Goal: Transaction & Acquisition: Book appointment/travel/reservation

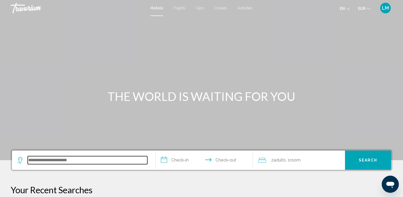
click at [54, 161] on input "Search widget" at bounding box center [88, 160] width 120 height 8
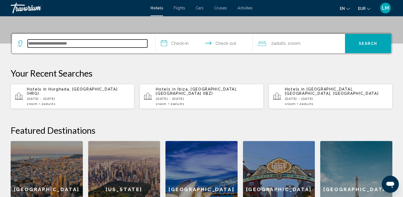
scroll to position [131, 0]
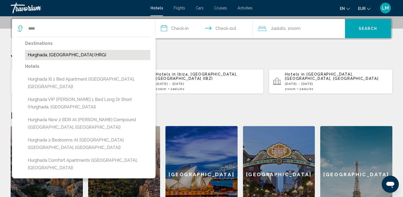
click at [88, 53] on button "Hurghada, [GEOGRAPHIC_DATA] (HRG)" at bounding box center [87, 55] width 125 height 10
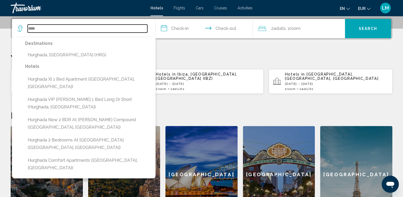
type input "**********"
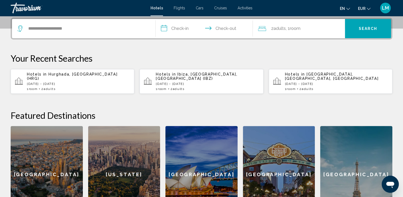
click at [187, 27] on input "**********" at bounding box center [206, 29] width 100 height 21
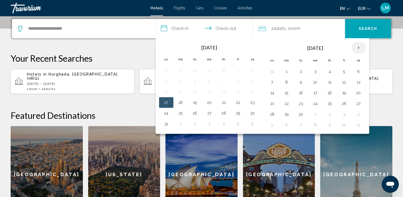
click at [358, 49] on th "Next month" at bounding box center [359, 48] width 14 height 12
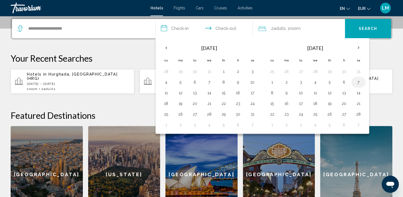
click at [355, 81] on button "7" at bounding box center [358, 81] width 9 height 7
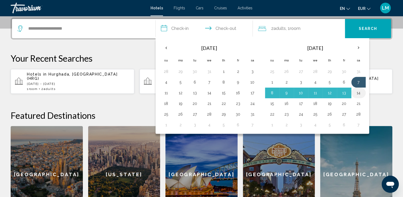
click at [356, 91] on button "14" at bounding box center [358, 92] width 9 height 7
type input "**********"
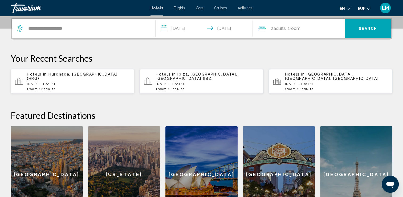
click at [299, 29] on span "Room" at bounding box center [295, 28] width 11 height 5
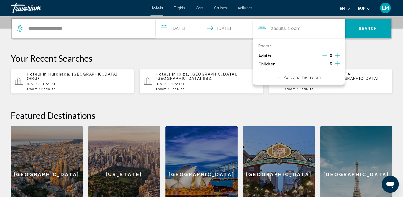
click at [339, 63] on icon "Increment children" at bounding box center [337, 63] width 5 height 6
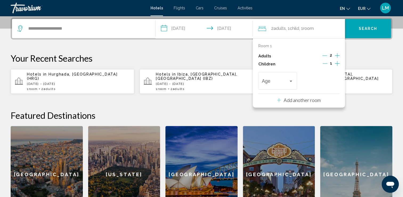
click at [339, 63] on icon "Increment children" at bounding box center [337, 63] width 5 height 6
click at [289, 78] on div "Age" at bounding box center [277, 80] width 31 height 19
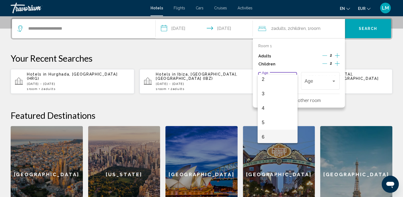
scroll to position [107, 0]
drag, startPoint x: 277, startPoint y: 113, endPoint x: 279, endPoint y: 111, distance: 3.0
click at [278, 112] on span "10" at bounding box center [277, 119] width 31 height 14
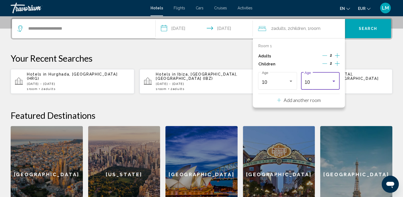
click at [312, 82] on div "10" at bounding box center [318, 81] width 27 height 5
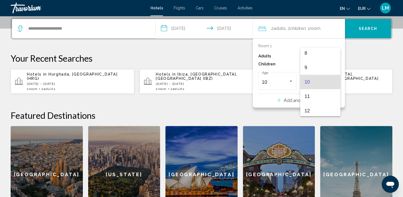
drag, startPoint x: 316, startPoint y: 79, endPoint x: 322, endPoint y: 77, distance: 7.2
click at [317, 79] on span "10" at bounding box center [320, 82] width 31 height 14
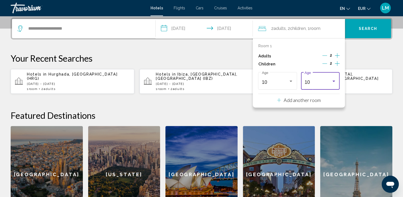
drag, startPoint x: 360, startPoint y: 56, endPoint x: 308, endPoint y: 35, distance: 56.4
click at [360, 56] on p "Your Recent Searches" at bounding box center [202, 58] width 382 height 11
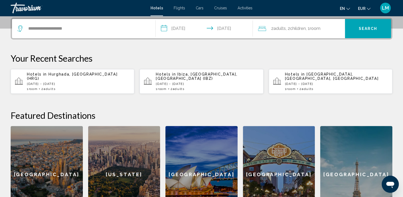
click at [303, 29] on span "Children" at bounding box center [298, 28] width 16 height 5
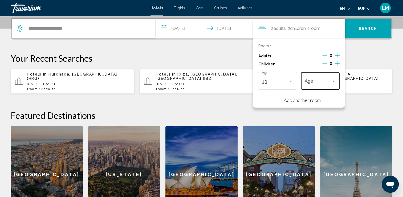
click at [319, 77] on div "Age" at bounding box center [320, 80] width 31 height 19
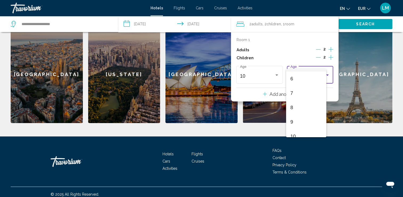
scroll to position [107, 0]
drag, startPoint x: 293, startPoint y: 113, endPoint x: 324, endPoint y: 94, distance: 36.5
click at [293, 113] on span "10" at bounding box center [305, 113] width 31 height 14
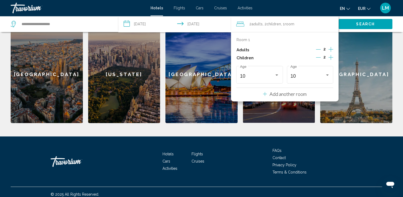
click at [401, 62] on div "**********" at bounding box center [201, 20] width 403 height 205
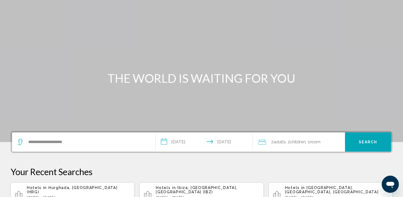
scroll to position [0, 0]
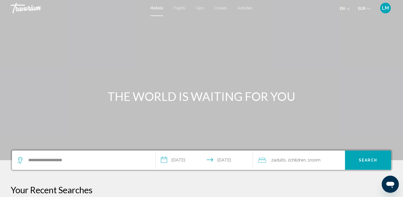
click at [281, 163] on span "2 Adult Adults" at bounding box center [278, 159] width 15 height 7
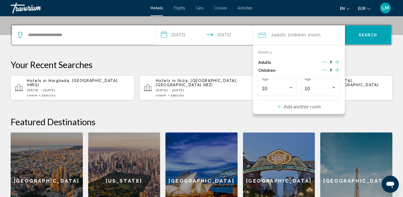
scroll to position [131, 0]
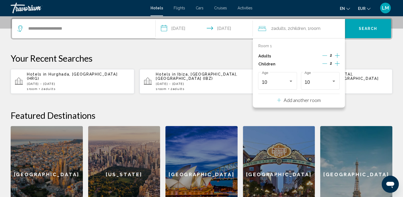
click at [228, 53] on p "Your Recent Searches" at bounding box center [202, 58] width 382 height 11
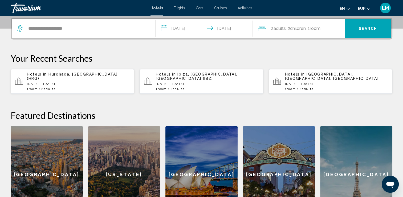
click at [354, 30] on button "Search" at bounding box center [368, 28] width 46 height 19
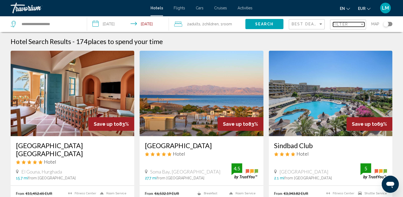
click at [350, 25] on div "Filter" at bounding box center [346, 24] width 27 height 4
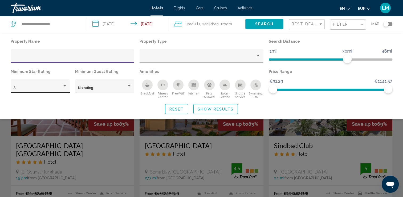
click at [64, 88] on div "3" at bounding box center [41, 88] width 54 height 4
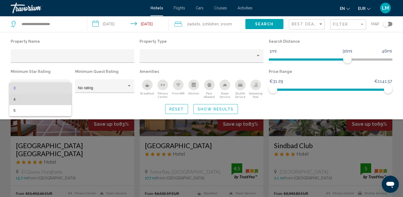
click at [48, 98] on span "4" at bounding box center [41, 99] width 54 height 11
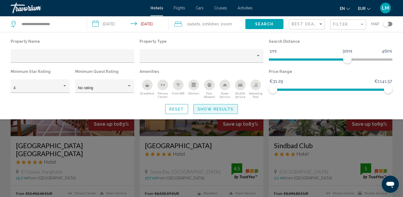
click at [229, 107] on span "Show Results" at bounding box center [216, 109] width 36 height 4
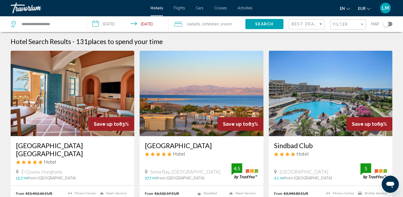
click at [304, 26] on div "Best Deals" at bounding box center [307, 24] width 31 height 10
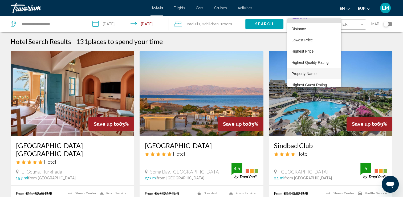
scroll to position [10, 0]
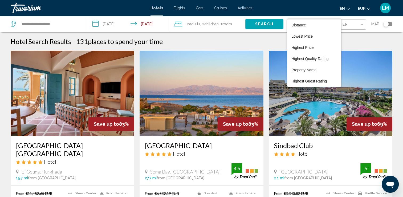
click at [355, 23] on div at bounding box center [201, 98] width 403 height 197
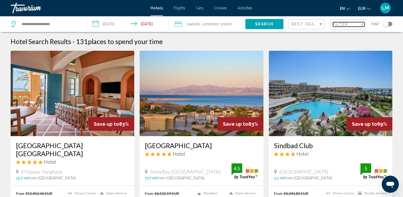
click at [355, 23] on div "Filter" at bounding box center [346, 24] width 27 height 4
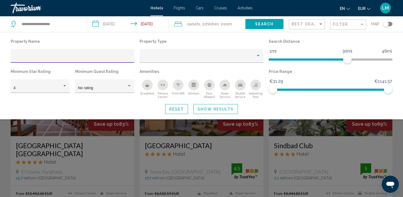
click at [136, 138] on div "Search widget" at bounding box center [201, 138] width 403 height 117
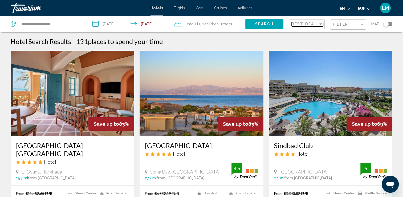
click at [303, 22] on span "Best Deals" at bounding box center [306, 24] width 28 height 4
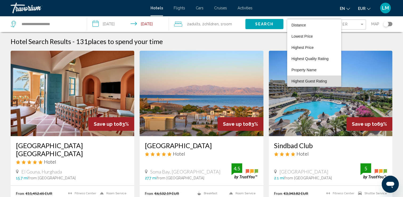
click at [315, 80] on span "Highest Guest Rating" at bounding box center [309, 81] width 35 height 4
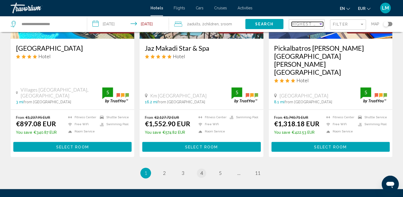
scroll to position [733, 0]
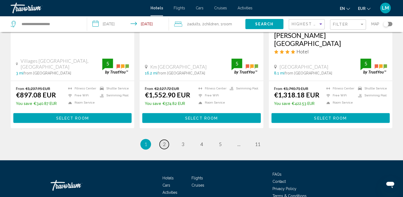
click at [165, 139] on link "page 2" at bounding box center [164, 143] width 9 height 9
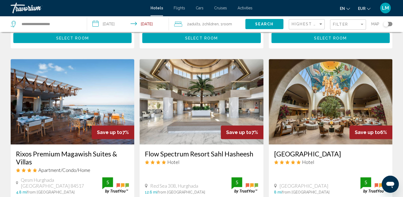
scroll to position [693, 0]
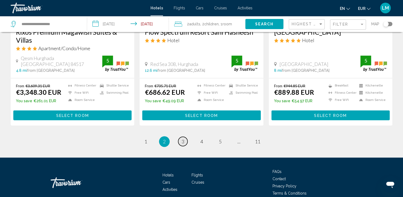
click at [184, 136] on link "page 3" at bounding box center [182, 140] width 9 height 9
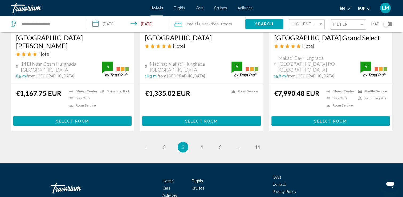
scroll to position [717, 0]
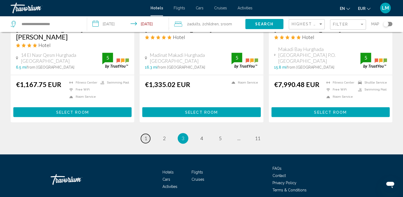
click at [147, 134] on link "page 1" at bounding box center [145, 138] width 9 height 9
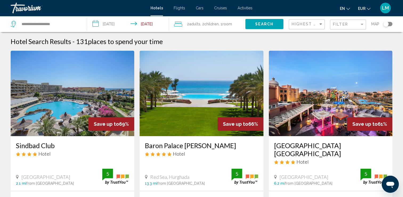
click at [309, 21] on div "Highest Guest Rating" at bounding box center [307, 24] width 31 height 10
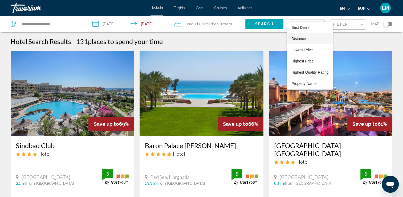
scroll to position [10, 0]
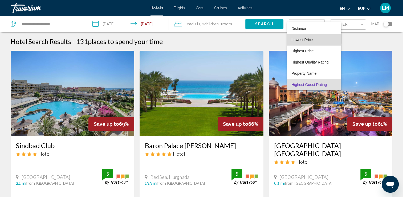
click at [306, 37] on span "Lowest Price" at bounding box center [315, 39] width 46 height 11
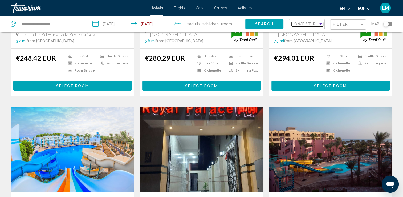
scroll to position [400, 0]
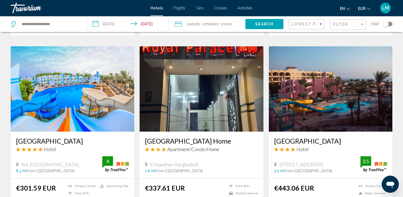
click at [350, 22] on div "Filter" at bounding box center [348, 25] width 31 height 10
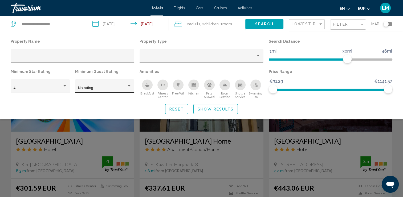
click at [93, 82] on div "No rating" at bounding box center [105, 87] width 54 height 11
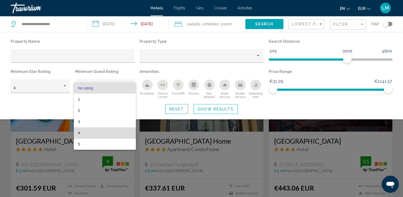
click at [98, 132] on span "4" at bounding box center [105, 132] width 54 height 11
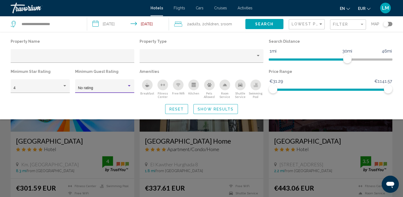
scroll to position [210, 0]
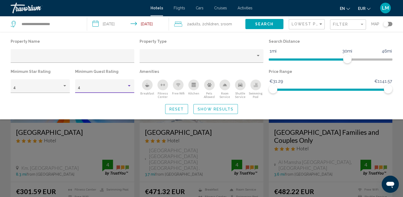
click at [215, 105] on button "Show Results" at bounding box center [215, 109] width 45 height 10
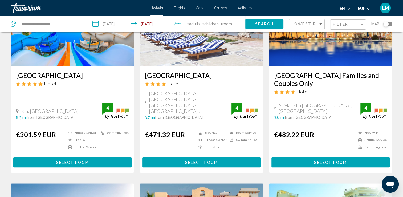
scroll to position [213, 0]
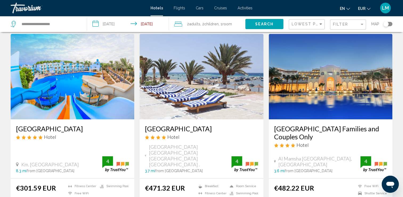
drag, startPoint x: 143, startPoint y: 121, endPoint x: 218, endPoint y: 126, distance: 75.1
click at [218, 126] on div "[GEOGRAPHIC_DATA] Hotel [GEOGRAPHIC_DATA] [GEOGRAPHIC_DATA] [GEOGRAPHIC_DATA] […" at bounding box center [202, 148] width 124 height 59
drag, startPoint x: 218, startPoint y: 126, endPoint x: 211, endPoint y: 124, distance: 7.2
copy h3 "[GEOGRAPHIC_DATA]"
click at [267, 123] on app-hotels-search-item "[GEOGRAPHIC_DATA] Families and Couples Only Hotel [GEOGRAPHIC_DATA], [GEOGRAPHI…" at bounding box center [330, 130] width 129 height 192
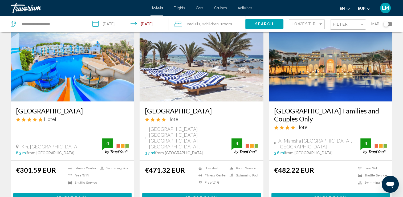
scroll to position [240, 0]
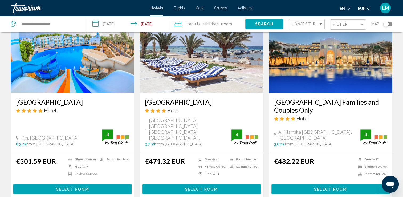
drag, startPoint x: 273, startPoint y: 96, endPoint x: 350, endPoint y: 106, distance: 77.7
click at [350, 106] on div "[GEOGRAPHIC_DATA] Families and Couples Only Hotel [GEOGRAPHIC_DATA], [GEOGRAPHI…" at bounding box center [331, 121] width 124 height 59
drag, startPoint x: 350, startPoint y: 106, endPoint x: 323, endPoint y: 105, distance: 26.7
copy h3 "[GEOGRAPHIC_DATA] Families and Couples Only"
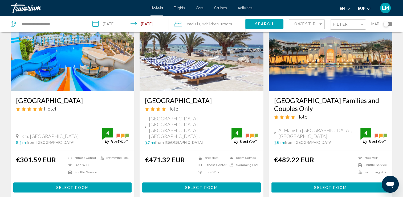
scroll to position [400, 0]
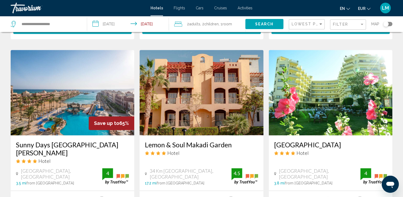
click at [10, 139] on app-hotels-search-item "Save up to 65% Sunny Days [GEOGRAPHIC_DATA][PERSON_NAME] Hotel [GEOGRAPHIC_DATA…" at bounding box center [72, 144] width 129 height 188
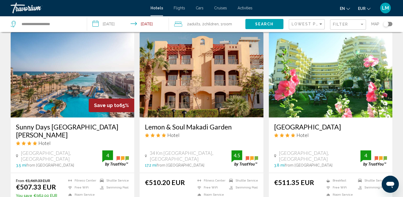
scroll to position [426, 0]
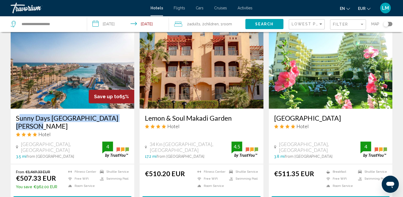
drag, startPoint x: 18, startPoint y: 108, endPoint x: 121, endPoint y: 108, distance: 103.4
click at [121, 108] on div "Sunny Days [GEOGRAPHIC_DATA][PERSON_NAME] Hotel [GEOGRAPHIC_DATA], [GEOGRAPHIC_…" at bounding box center [73, 135] width 124 height 55
drag, startPoint x: 121, startPoint y: 108, endPoint x: 115, endPoint y: 108, distance: 6.1
copy h3 "Sunny Days [GEOGRAPHIC_DATA][PERSON_NAME]"
drag, startPoint x: 144, startPoint y: 105, endPoint x: 235, endPoint y: 109, distance: 90.7
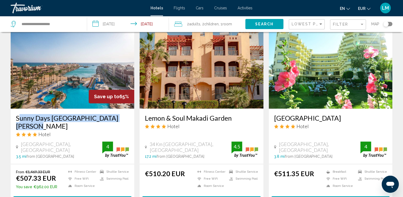
click at [235, 109] on div "Lemon & Soul Makadi Garden Hotel 34 Km [GEOGRAPHIC_DATA], [GEOGRAPHIC_DATA] 17.…" at bounding box center [202, 135] width 124 height 55
drag, startPoint x: 235, startPoint y: 109, endPoint x: 223, endPoint y: 108, distance: 12.0
copy h3 "Lemon & Soul Makadi Garden"
click at [265, 107] on app-hotels-search-item "Lemon & Soul Makadi Garden Hotel 34 Km [GEOGRAPHIC_DATA], [GEOGRAPHIC_DATA] 17.…" at bounding box center [201, 117] width 129 height 188
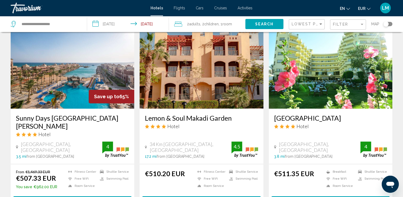
drag, startPoint x: 271, startPoint y: 107, endPoint x: 332, endPoint y: 110, distance: 60.3
click at [332, 110] on div "[GEOGRAPHIC_DATA] Hotel [GEOGRAPHIC_DATA], [GEOGRAPHIC_DATA] 3.8 mi from [GEOGR…" at bounding box center [331, 135] width 124 height 55
drag, startPoint x: 332, startPoint y: 110, endPoint x: 325, endPoint y: 110, distance: 6.9
copy h3 "[GEOGRAPHIC_DATA]"
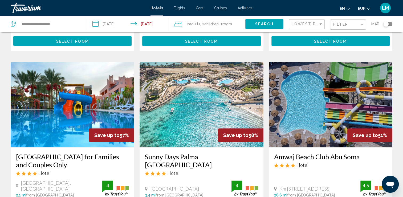
scroll to position [613, 0]
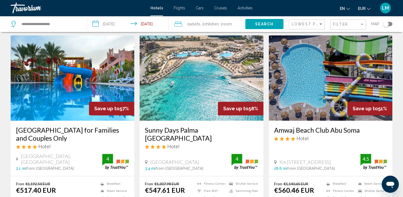
drag, startPoint x: 15, startPoint y: 111, endPoint x: 75, endPoint y: 121, distance: 61.3
click at [75, 121] on div "[GEOGRAPHIC_DATA] for Families and Couples Only Hotel [GEOGRAPHIC_DATA], [GEOGR…" at bounding box center [73, 147] width 124 height 55
drag, startPoint x: 75, startPoint y: 121, endPoint x: 60, endPoint y: 119, distance: 15.9
copy h3 "[GEOGRAPHIC_DATA] for Families and Couples Only"
click at [136, 95] on app-hotels-search-item "Save up to 57% [GEOGRAPHIC_DATA] for Families and Couples Only Hotel [GEOGRAPHI…" at bounding box center [72, 129] width 129 height 188
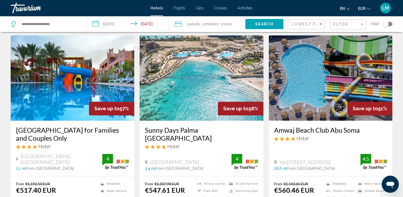
drag, startPoint x: 144, startPoint y: 111, endPoint x: 170, endPoint y: 121, distance: 27.8
click at [170, 121] on div "Sunny Days Palma [GEOGRAPHIC_DATA] Hotel [GEOGRAPHIC_DATA], [GEOGRAPHIC_DATA] 3…" at bounding box center [202, 147] width 124 height 55
drag, startPoint x: 170, startPoint y: 121, endPoint x: 155, endPoint y: 121, distance: 14.9
copy h3 "Sunny Days Palma [GEOGRAPHIC_DATA]"
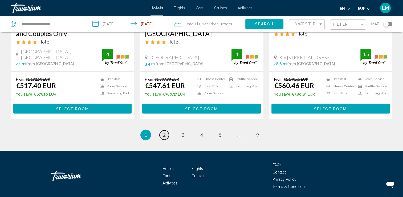
click at [162, 130] on link "page 2" at bounding box center [164, 134] width 9 height 9
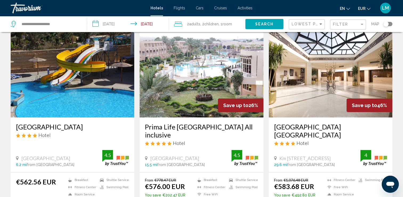
scroll to position [27, 0]
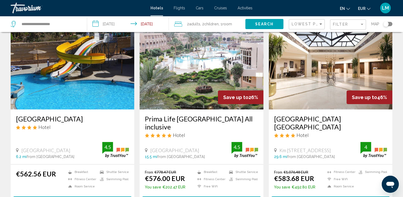
drag, startPoint x: 37, startPoint y: 118, endPoint x: 96, endPoint y: 121, distance: 58.5
click at [96, 121] on div "[GEOGRAPHIC_DATA] Hotel [GEOGRAPHIC_DATA], [GEOGRAPHIC_DATA] 6.2 mi from [GEOGR…" at bounding box center [73, 136] width 124 height 55
drag, startPoint x: 96, startPoint y: 121, endPoint x: 91, endPoint y: 120, distance: 4.9
copy h3 "[GEOGRAPHIC_DATA]"
drag, startPoint x: 272, startPoint y: 119, endPoint x: 304, endPoint y: 126, distance: 32.8
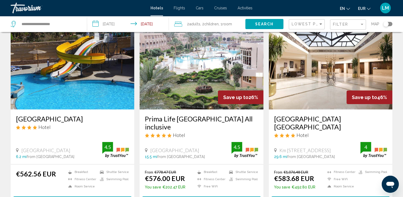
click at [304, 126] on div "[GEOGRAPHIC_DATA] [GEOGRAPHIC_DATA] Hotel Km [GEOGRAPHIC_DATA] 29.6 mi from [GE…" at bounding box center [331, 136] width 124 height 55
drag, startPoint x: 304, startPoint y: 126, endPoint x: 285, endPoint y: 124, distance: 19.3
copy h3 "[GEOGRAPHIC_DATA] [GEOGRAPHIC_DATA]"
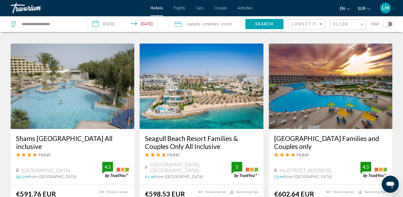
scroll to position [213, 0]
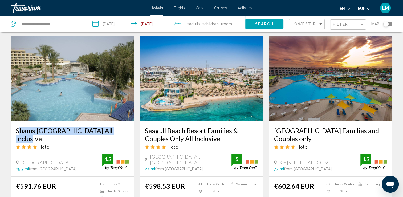
drag, startPoint x: 15, startPoint y: 128, endPoint x: 131, endPoint y: 131, distance: 115.4
click at [131, 131] on div "Shams [GEOGRAPHIC_DATA] All inclusive Hotel [GEOGRAPHIC_DATA] 29.3 mi from [GEO…" at bounding box center [73, 148] width 124 height 55
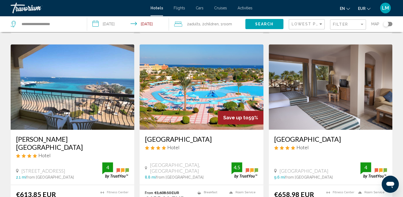
scroll to position [426, 0]
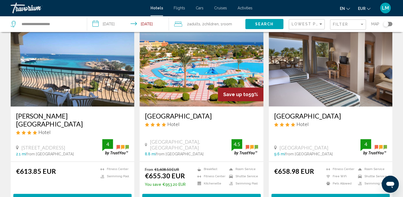
drag, startPoint x: 22, startPoint y: 115, endPoint x: 51, endPoint y: 125, distance: 31.7
click at [51, 125] on div "[PERSON_NAME][GEOGRAPHIC_DATA] Hotel [STREET_ADDRESS] 2.1 mi from [GEOGRAPHIC_D…" at bounding box center [73, 133] width 124 height 55
drag, startPoint x: 51, startPoint y: 125, endPoint x: 36, endPoint y: 122, distance: 15.5
drag, startPoint x: 272, startPoint y: 114, endPoint x: 356, endPoint y: 112, distance: 84.2
click at [356, 112] on div "[GEOGRAPHIC_DATA] Hotel [GEOGRAPHIC_DATA] mi from [GEOGRAPHIC_DATA] from hotel 4" at bounding box center [331, 133] width 124 height 55
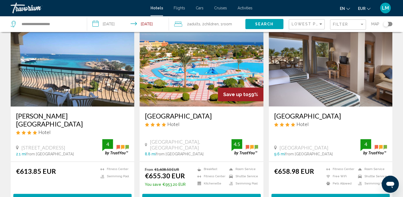
drag, startPoint x: 356, startPoint y: 112, endPoint x: 364, endPoint y: 117, distance: 8.8
click at [364, 117] on h3 "[GEOGRAPHIC_DATA]" at bounding box center [330, 116] width 113 height 8
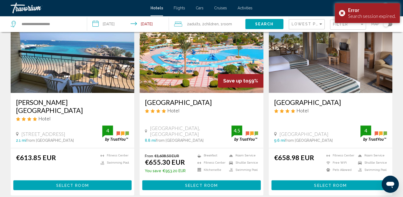
scroll to position [480, 0]
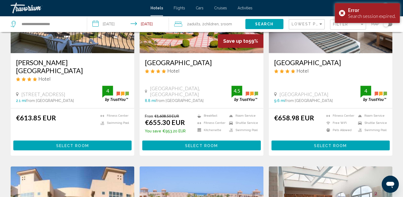
drag, startPoint x: 272, startPoint y: 59, endPoint x: 356, endPoint y: 59, distance: 84.7
click at [356, 59] on div "[GEOGRAPHIC_DATA] Hotel [GEOGRAPHIC_DATA] mi from [GEOGRAPHIC_DATA] from hotel 4" at bounding box center [331, 80] width 124 height 55
drag, startPoint x: 356, startPoint y: 59, endPoint x: 352, endPoint y: 60, distance: 4.3
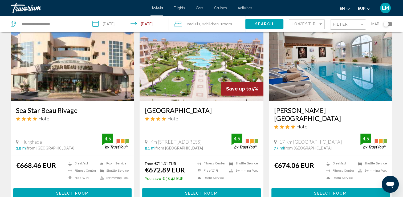
scroll to position [640, 0]
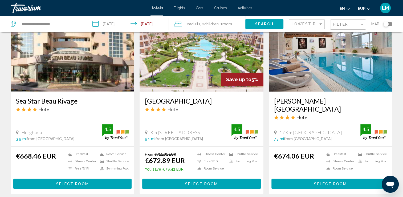
drag, startPoint x: 12, startPoint y: 95, endPoint x: 76, endPoint y: 99, distance: 63.8
click at [76, 99] on div "Sea Star Beau Rivage Hotel Hurghada 3.9 mi from [GEOGRAPHIC_DATA] from hotel 4.5" at bounding box center [73, 118] width 124 height 55
drag, startPoint x: 76, startPoint y: 99, endPoint x: 72, endPoint y: 99, distance: 4.3
drag, startPoint x: 143, startPoint y: 97, endPoint x: 232, endPoint y: 103, distance: 88.9
click at [232, 103] on div "[GEOGRAPHIC_DATA] Hotel Km 18 [GEOGRAPHIC_DATA], [GEOGRAPHIC_DATA] 9.1 mi from …" at bounding box center [202, 118] width 124 height 55
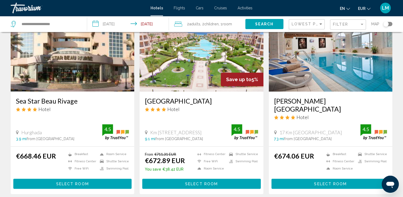
drag, startPoint x: 232, startPoint y: 103, endPoint x: 220, endPoint y: 100, distance: 12.3
drag, startPoint x: 273, startPoint y: 97, endPoint x: 319, endPoint y: 101, distance: 46.0
click at [319, 101] on div "[PERSON_NAME][GEOGRAPHIC_DATA] Hotel [GEOGRAPHIC_DATA] mi from [GEOGRAPHIC_DATA…" at bounding box center [331, 118] width 124 height 55
drag, startPoint x: 319, startPoint y: 101, endPoint x: 313, endPoint y: 102, distance: 6.2
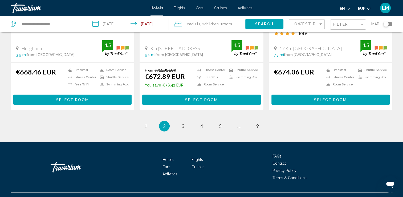
scroll to position [725, 0]
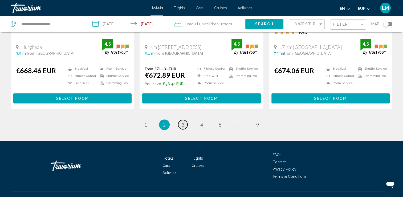
click at [180, 120] on link "page 3" at bounding box center [182, 124] width 9 height 9
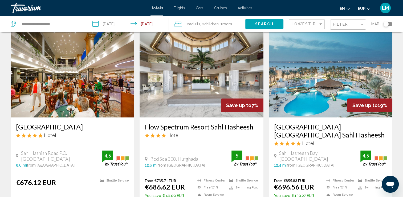
scroll to position [27, 0]
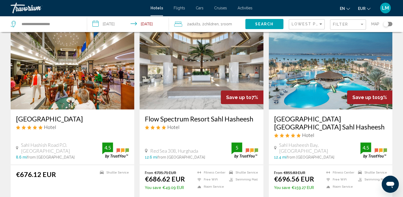
drag, startPoint x: 143, startPoint y: 117, endPoint x: 253, endPoint y: 121, distance: 110.7
click at [253, 121] on div "Flow Spectrum Resort Sahl Hasheesh Hotel [GEOGRAPHIC_DATA], [GEOGRAPHIC_DATA] 1…" at bounding box center [202, 136] width 124 height 55
drag, startPoint x: 253, startPoint y: 121, endPoint x: 244, endPoint y: 120, distance: 9.7
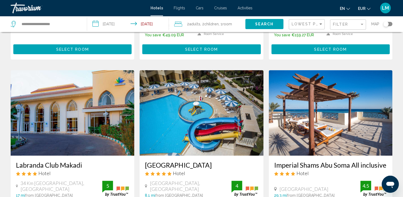
scroll to position [213, 0]
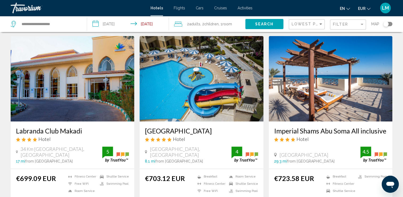
drag, startPoint x: 272, startPoint y: 130, endPoint x: 391, endPoint y: 132, distance: 119.1
click at [391, 132] on div "Imperial Shams Abu Soma All inclusive Hotel [GEOGRAPHIC_DATA] 29.3 mi from [GEO…" at bounding box center [331, 144] width 124 height 47
drag, startPoint x: 391, startPoint y: 132, endPoint x: 381, endPoint y: 132, distance: 10.1
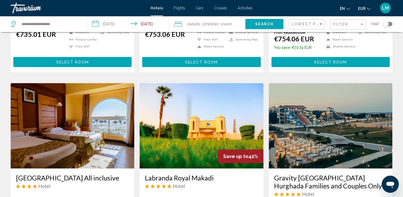
scroll to position [613, 0]
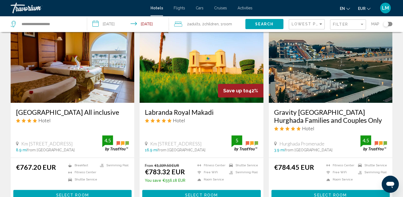
drag, startPoint x: 34, startPoint y: 110, endPoint x: 120, endPoint y: 111, distance: 86.6
click at [120, 111] on div "[GEOGRAPHIC_DATA] All inclusive Hotel Km [GEOGRAPHIC_DATA], [GEOGRAPHIC_DATA] 8…" at bounding box center [73, 130] width 124 height 55
drag, startPoint x: 120, startPoint y: 111, endPoint x: 107, endPoint y: 110, distance: 12.8
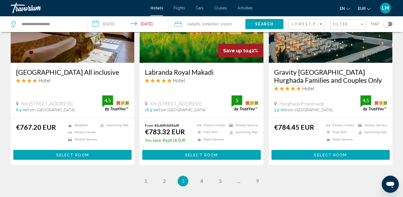
scroll to position [717, 0]
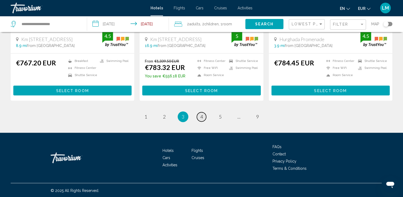
click at [200, 114] on span "4" at bounding box center [201, 117] width 3 height 6
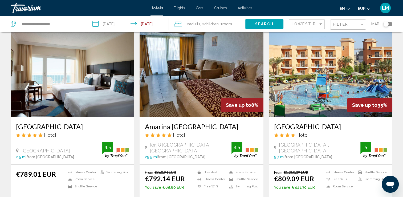
scroll to position [27, 0]
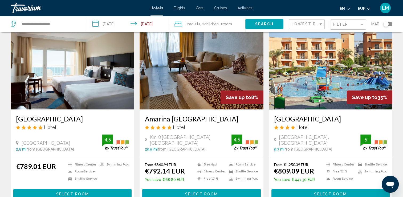
drag, startPoint x: 144, startPoint y: 116, endPoint x: 257, endPoint y: 120, distance: 113.1
click at [257, 120] on div "Amarina [GEOGRAPHIC_DATA] Hotel Km. 8 [GEOGRAPHIC_DATA] [GEOGRAPHIC_DATA] 29.5 …" at bounding box center [202, 132] width 124 height 47
drag, startPoint x: 257, startPoint y: 120, endPoint x: 254, endPoint y: 121, distance: 3.3
drag, startPoint x: 273, startPoint y: 118, endPoint x: 377, endPoint y: 121, distance: 104.2
click at [377, 121] on div "[GEOGRAPHIC_DATA] Hotel [GEOGRAPHIC_DATA], [GEOGRAPHIC_DATA] 9.7 mi from [GEOGR…" at bounding box center [331, 132] width 124 height 47
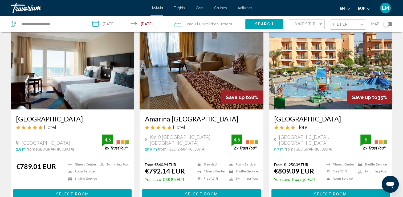
drag, startPoint x: 377, startPoint y: 121, endPoint x: 367, endPoint y: 120, distance: 10.4
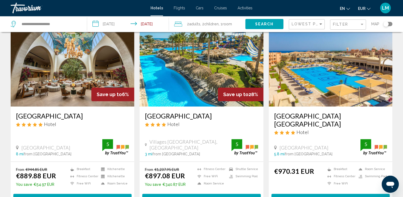
scroll to position [426, 0]
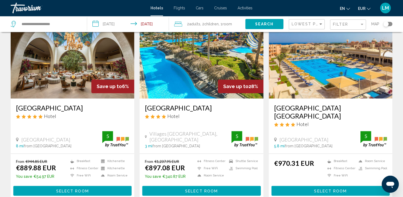
drag, startPoint x: 13, startPoint y: 107, endPoint x: 74, endPoint y: 107, distance: 60.8
click at [74, 107] on div "[GEOGRAPHIC_DATA] Hotel [GEOGRAPHIC_DATA], [GEOGRAPHIC_DATA] 8 mi from [GEOGRAP…" at bounding box center [73, 125] width 124 height 55
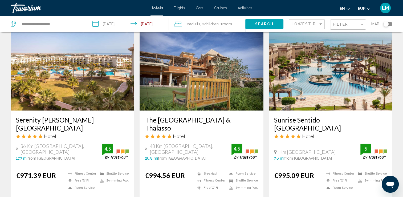
scroll to position [613, 0]
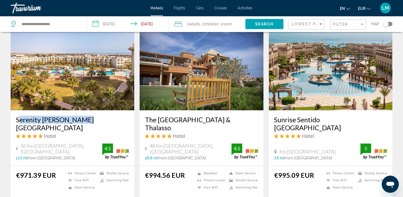
drag, startPoint x: 15, startPoint y: 115, endPoint x: 80, endPoint y: 120, distance: 66.0
click at [80, 120] on div "Serenity [PERSON_NAME][GEOGRAPHIC_DATA] Hotel 36 Km [GEOGRAPHIC_DATA], [GEOGRAP…" at bounding box center [73, 137] width 124 height 55
drag, startPoint x: 80, startPoint y: 120, endPoint x: 78, endPoint y: 119, distance: 2.9
drag, startPoint x: 140, startPoint y: 117, endPoint x: 179, endPoint y: 123, distance: 39.7
click at [179, 123] on div "The [GEOGRAPHIC_DATA] & Thalasso Hotel 48 Km [GEOGRAPHIC_DATA], [GEOGRAPHIC_DAT…" at bounding box center [202, 137] width 124 height 55
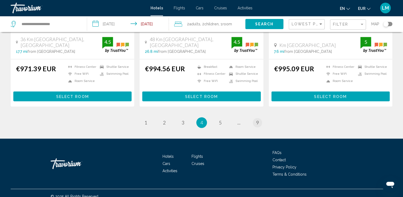
scroll to position [720, 0]
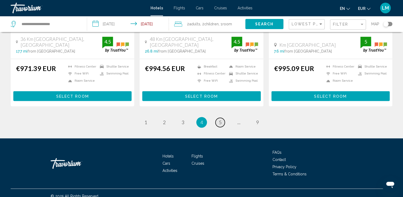
click at [220, 122] on span "5" at bounding box center [220, 122] width 3 height 6
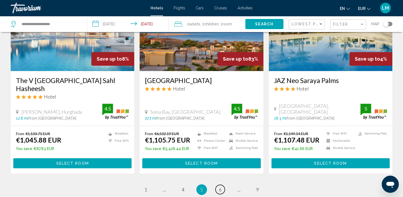
scroll to position [693, 0]
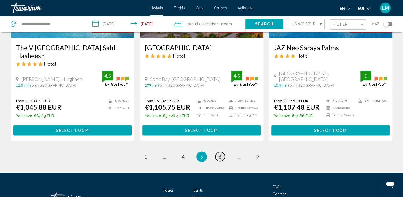
click at [221, 154] on span "6" at bounding box center [220, 157] width 3 height 6
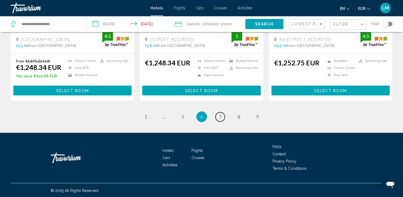
scroll to position [718, 0]
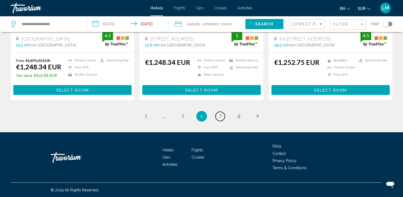
click at [220, 118] on span "7" at bounding box center [220, 116] width 3 height 6
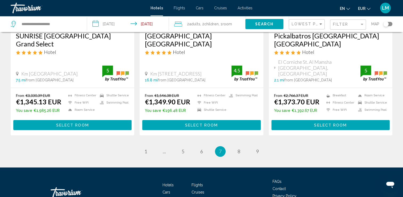
scroll to position [733, 0]
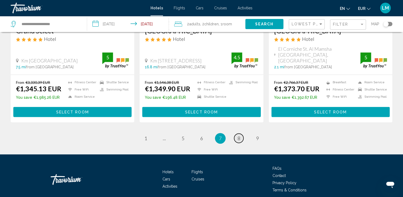
click at [237, 133] on link "page 8" at bounding box center [238, 137] width 9 height 9
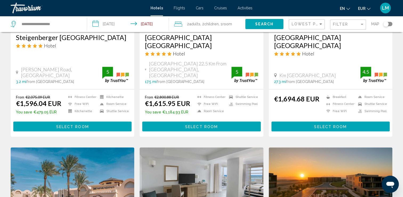
scroll to position [373, 0]
